Goal: Navigation & Orientation: Find specific page/section

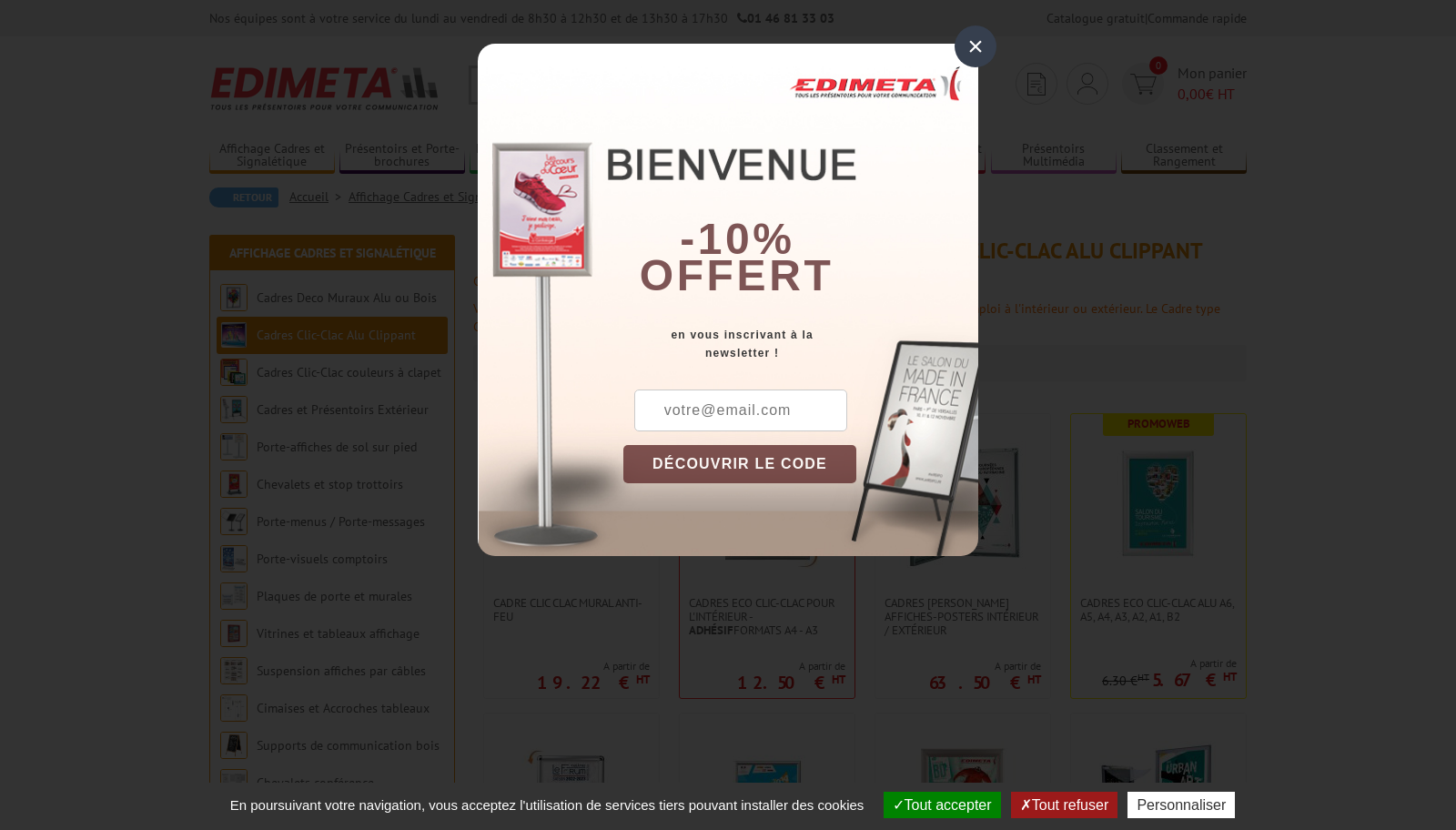
click at [985, 43] on div "×" at bounding box center [975, 46] width 42 height 42
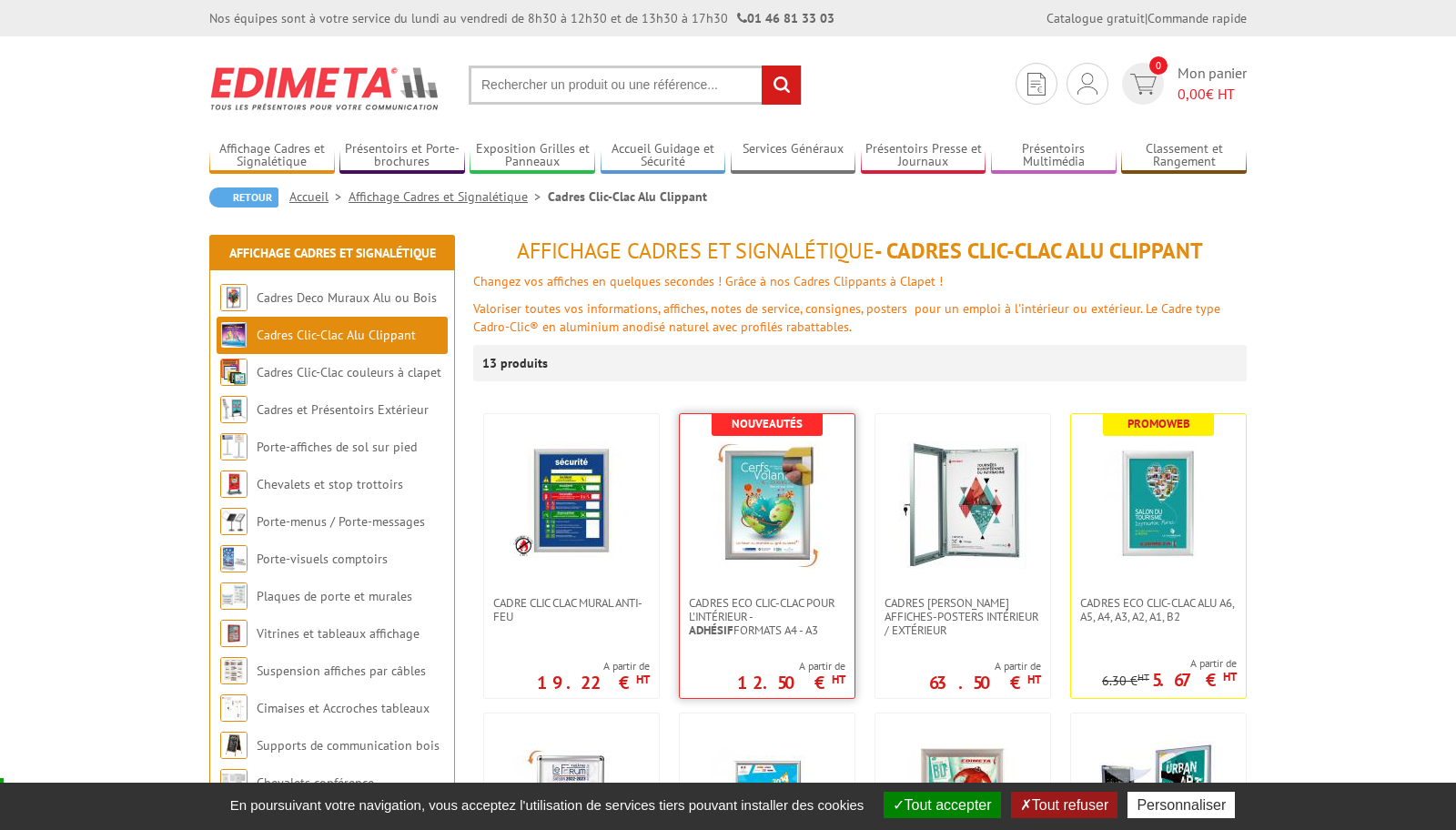
scroll to position [91, 0]
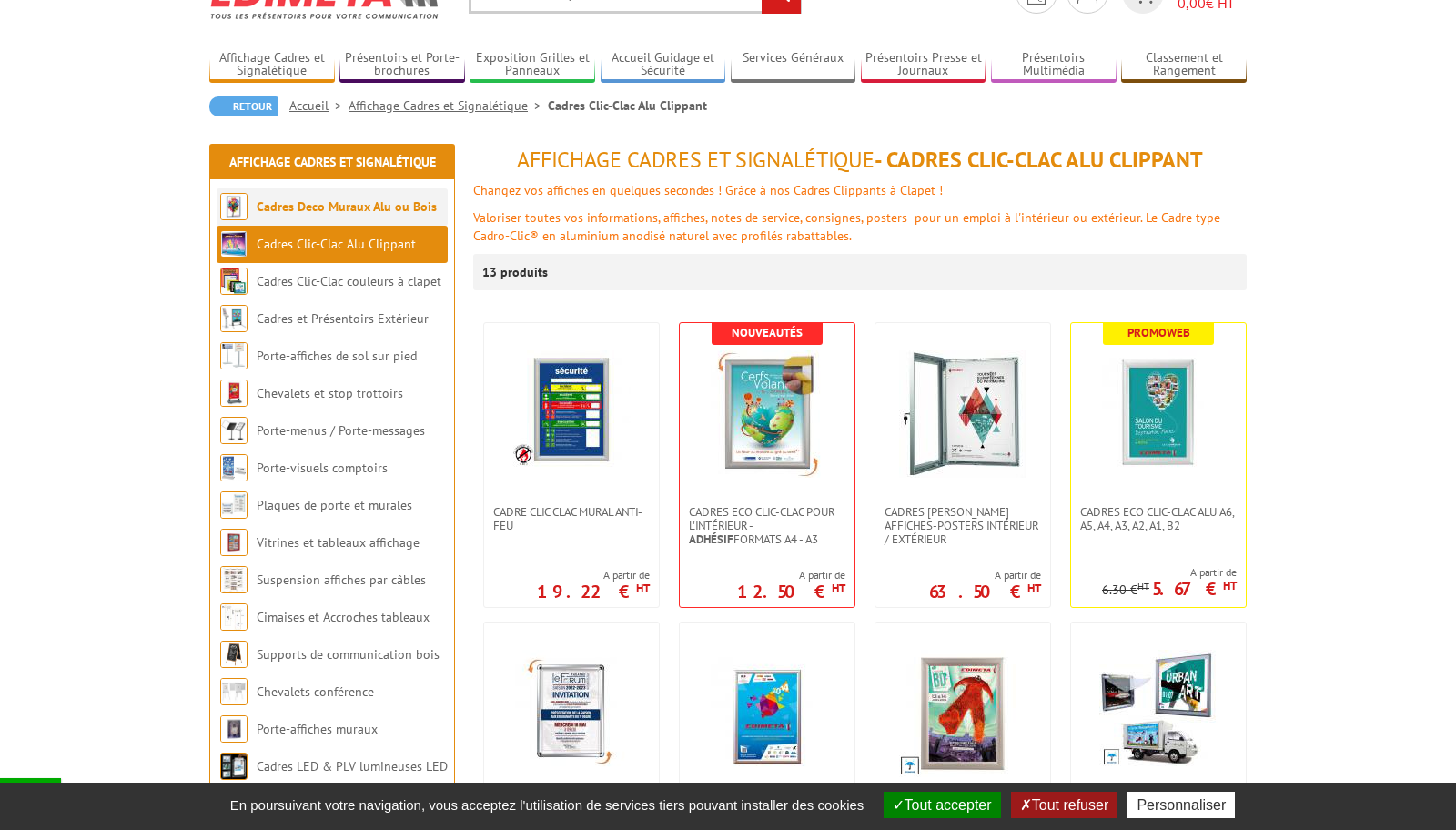
click at [343, 205] on link "Cadres Deco Muraux Alu ou Bois" at bounding box center [346, 206] width 180 height 16
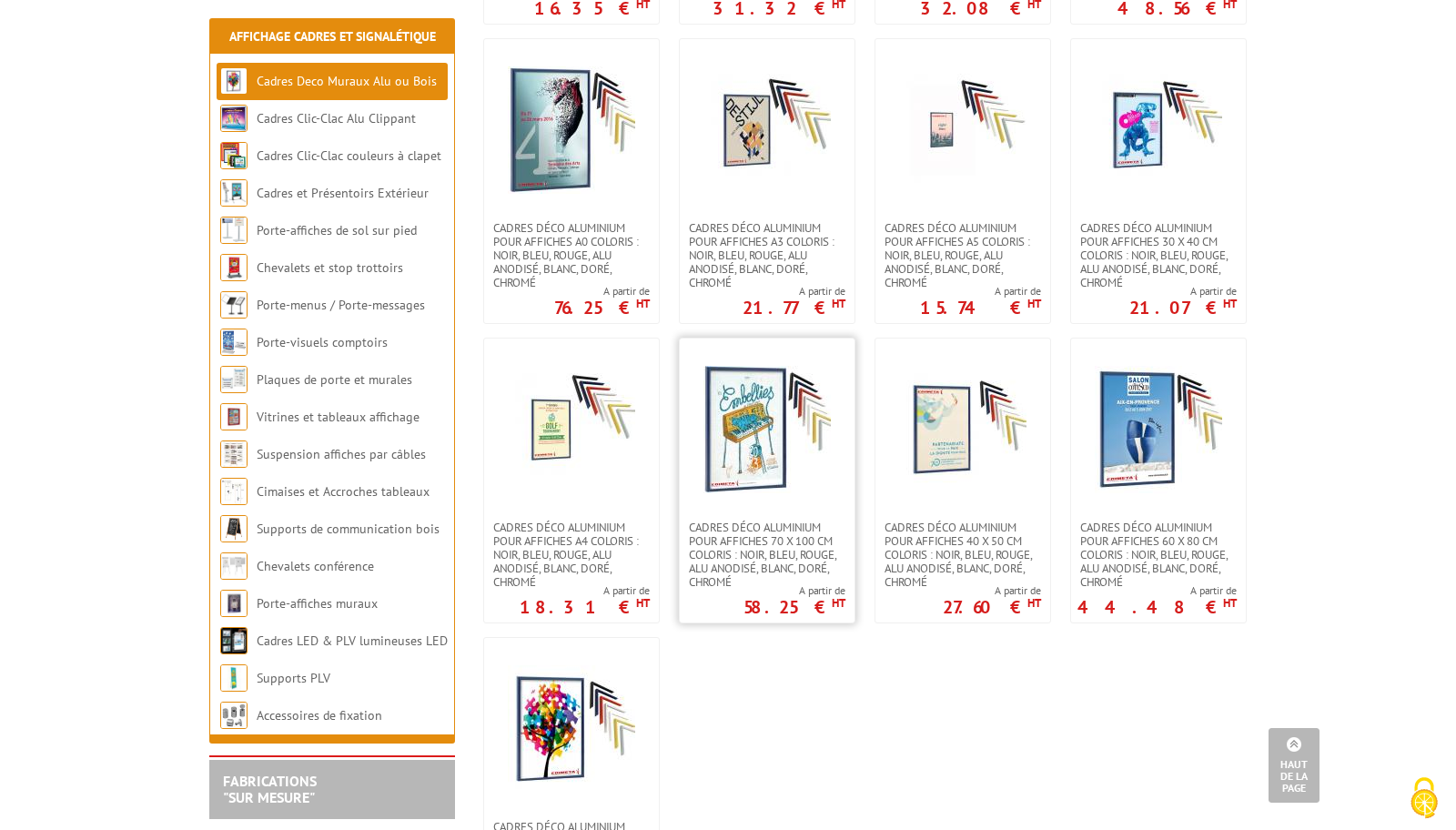
scroll to position [820, 0]
